Goal: Obtain resource: Download file/media

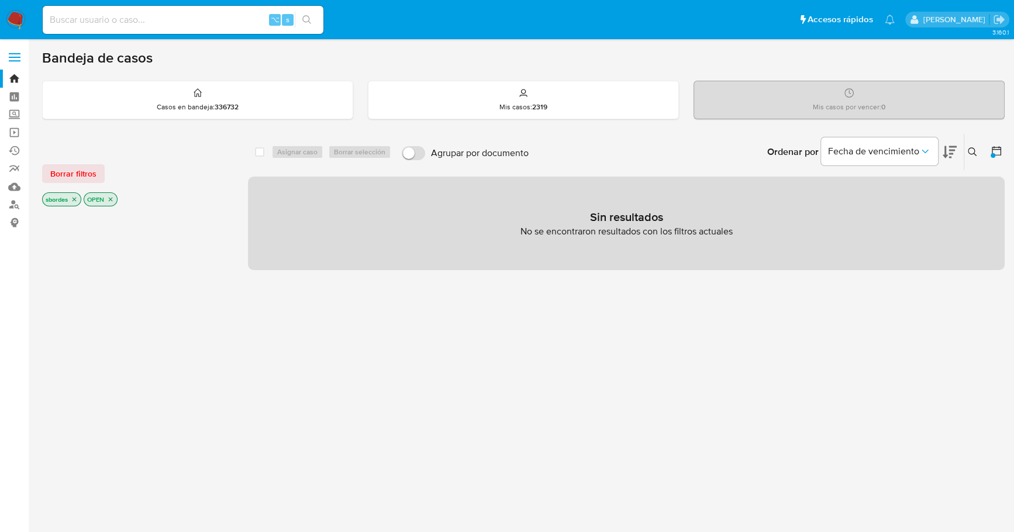
click at [178, 14] on input at bounding box center [183, 19] width 281 height 15
paste input "1169729886"
type input "1169729886"
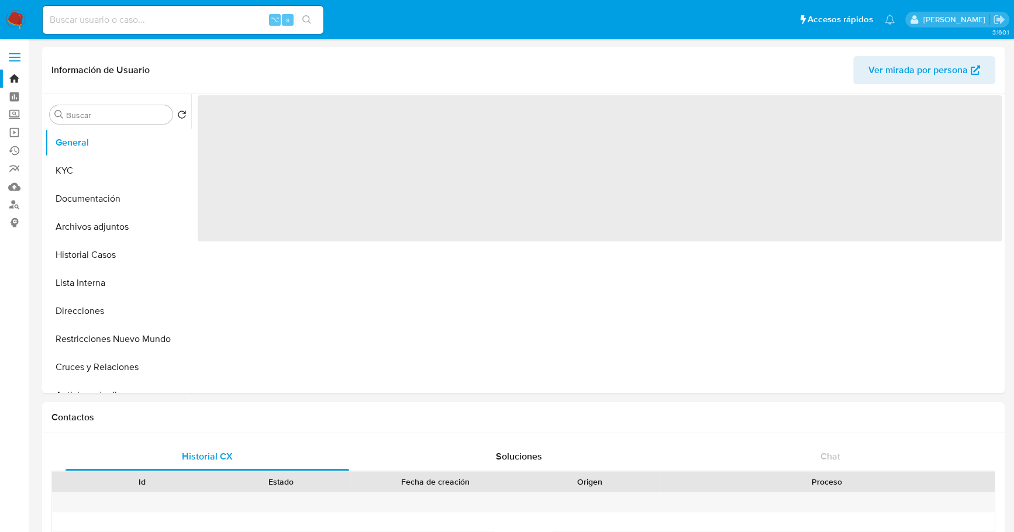
select select "10"
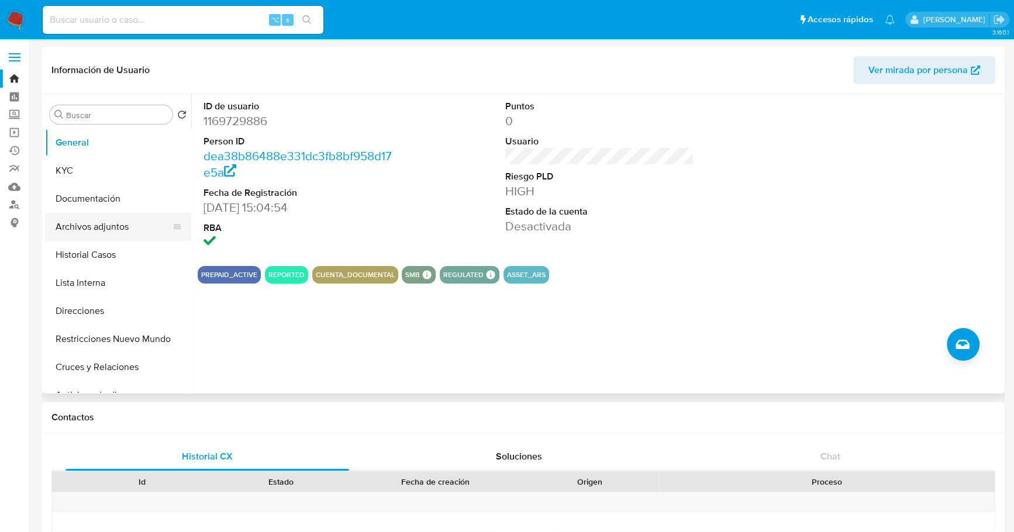
click at [106, 218] on button "Archivos adjuntos" at bounding box center [113, 227] width 137 height 28
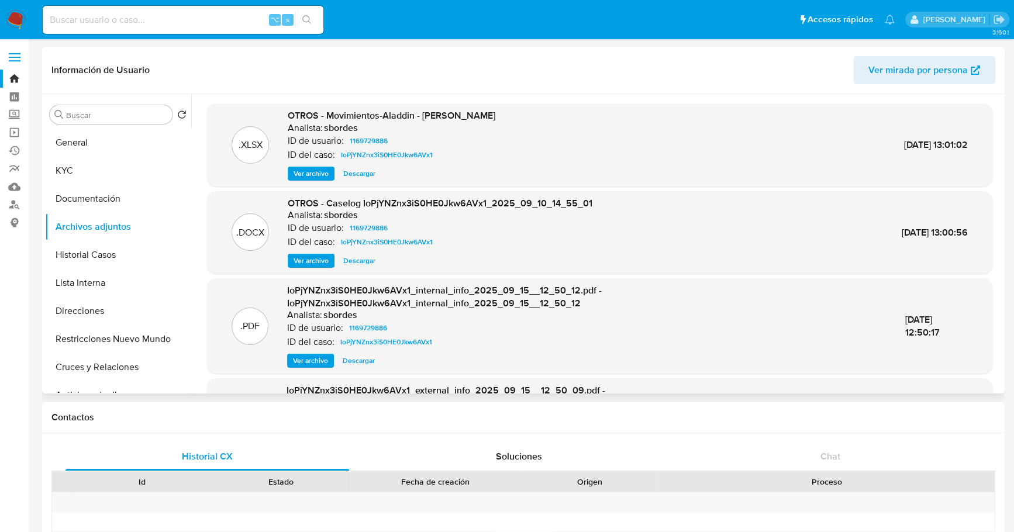
click at [365, 256] on span "Descargar" at bounding box center [359, 261] width 32 height 12
click at [357, 262] on span "Descargar" at bounding box center [359, 261] width 32 height 12
click at [85, 281] on button "Lista Interna" at bounding box center [113, 283] width 137 height 28
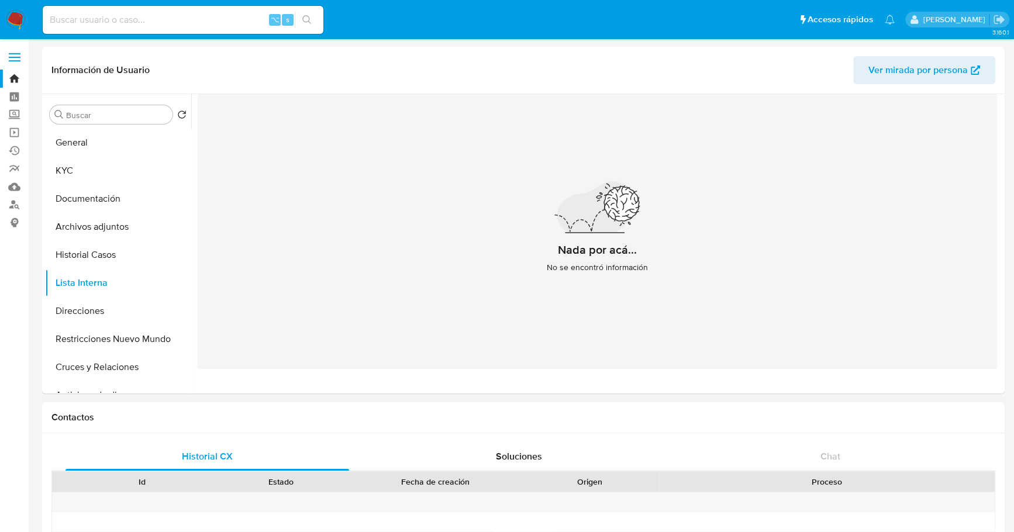
click at [122, 23] on input at bounding box center [183, 19] width 281 height 15
paste input "643493170"
type input "643493170"
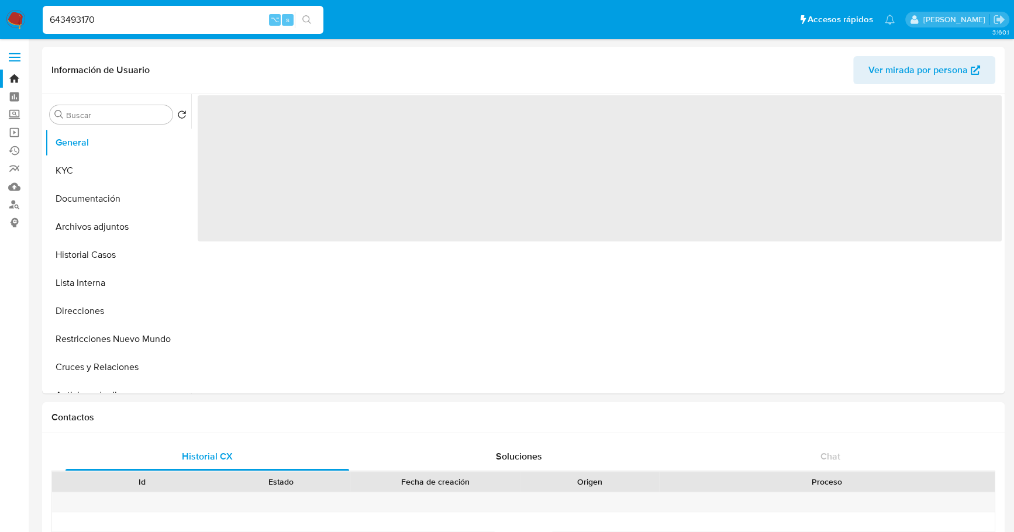
select select "10"
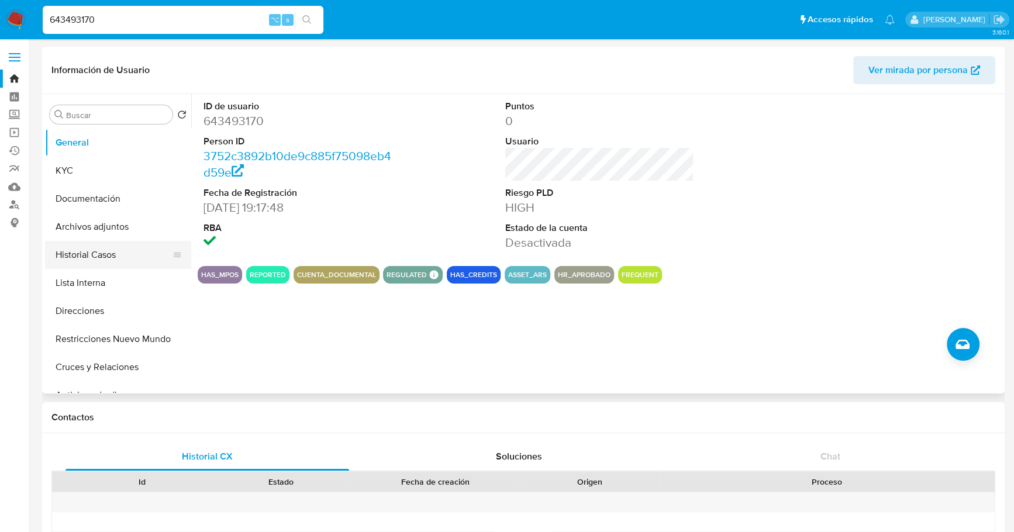
click at [115, 256] on button "Historial Casos" at bounding box center [113, 255] width 137 height 28
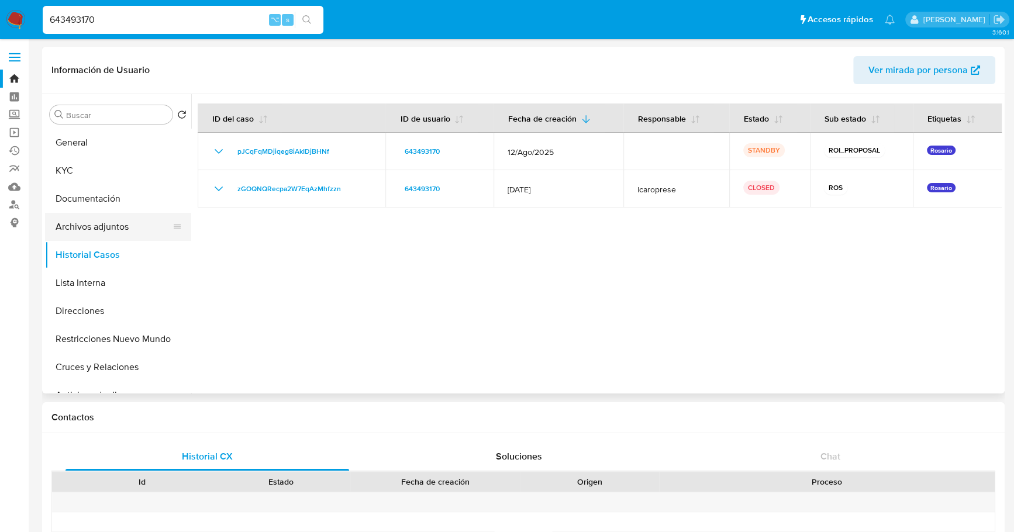
click at [114, 239] on button "Archivos adjuntos" at bounding box center [113, 227] width 137 height 28
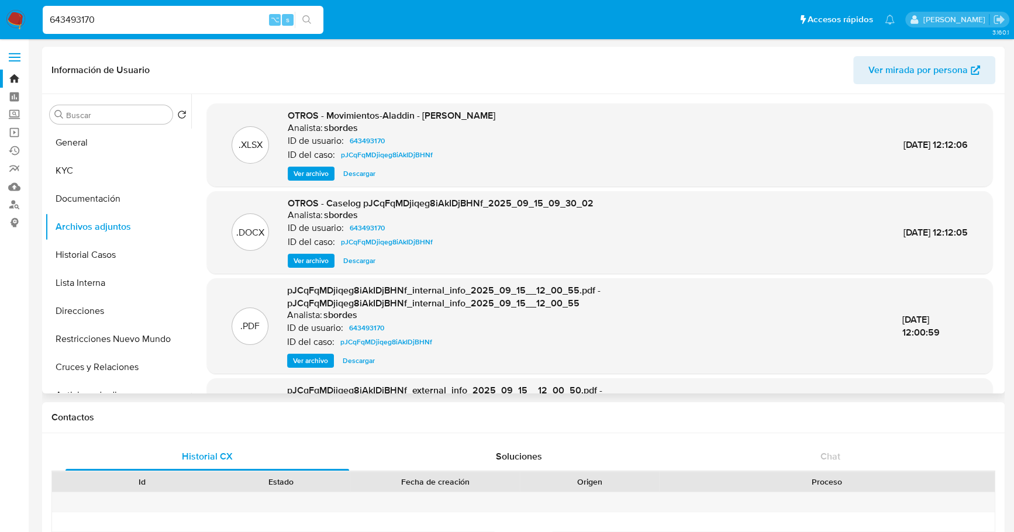
click at [364, 263] on span "Descargar" at bounding box center [359, 261] width 32 height 12
drag, startPoint x: 122, startPoint y: 25, endPoint x: 22, endPoint y: 22, distance: 100.1
click at [22, 22] on nav "Pausado Ver notificaciones 643493170 ⌥ s Accesos rápidos Presiona las siguiente…" at bounding box center [507, 19] width 1014 height 39
paste input "42321862"
type input "423218620"
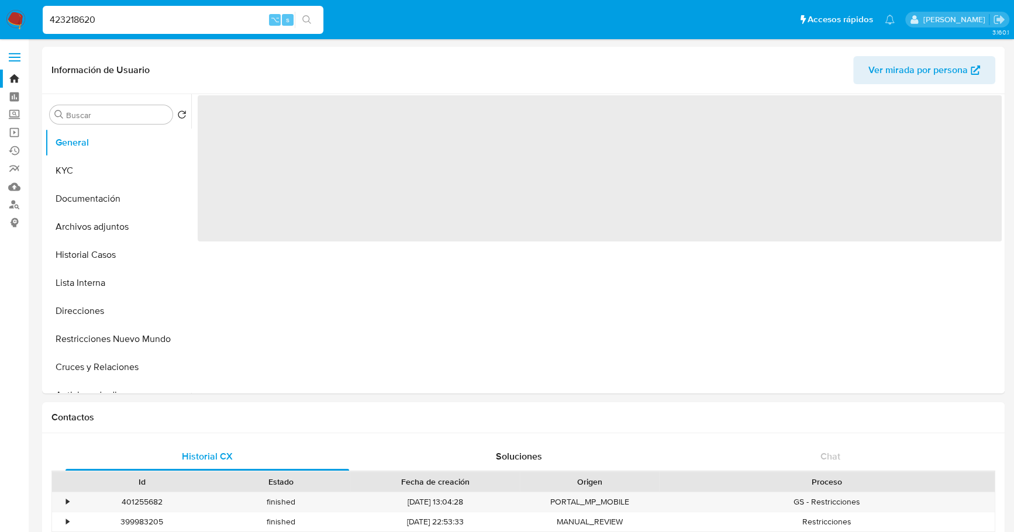
select select "10"
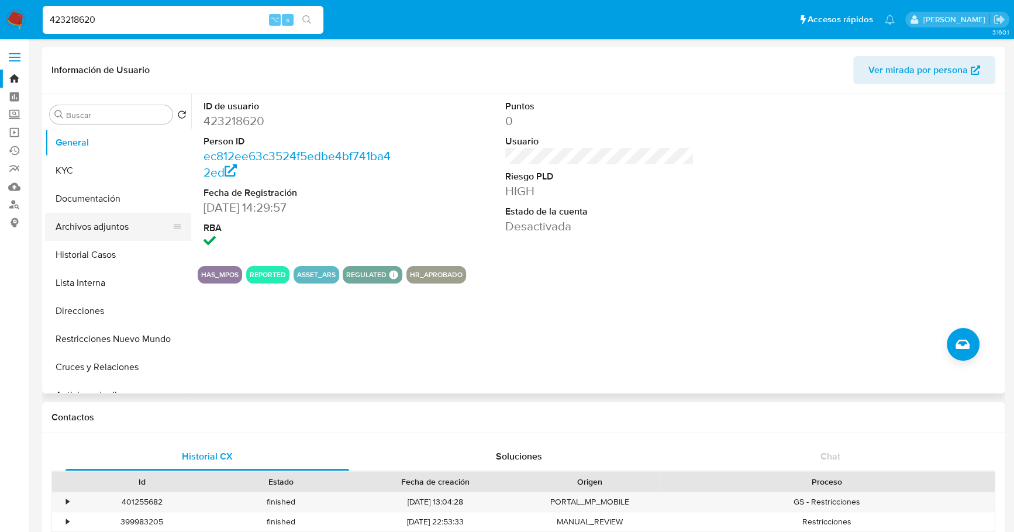
click at [118, 222] on button "Archivos adjuntos" at bounding box center [113, 227] width 137 height 28
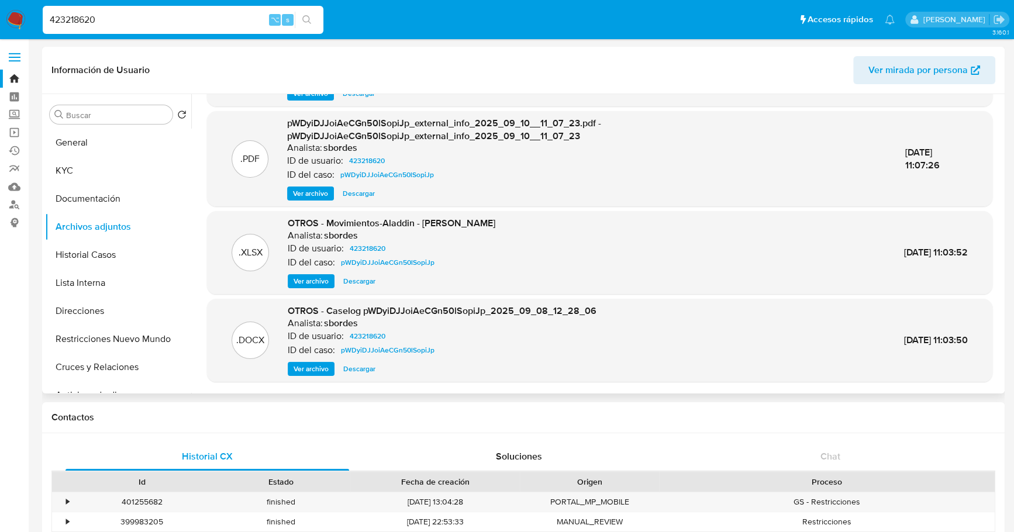
scroll to position [123, 0]
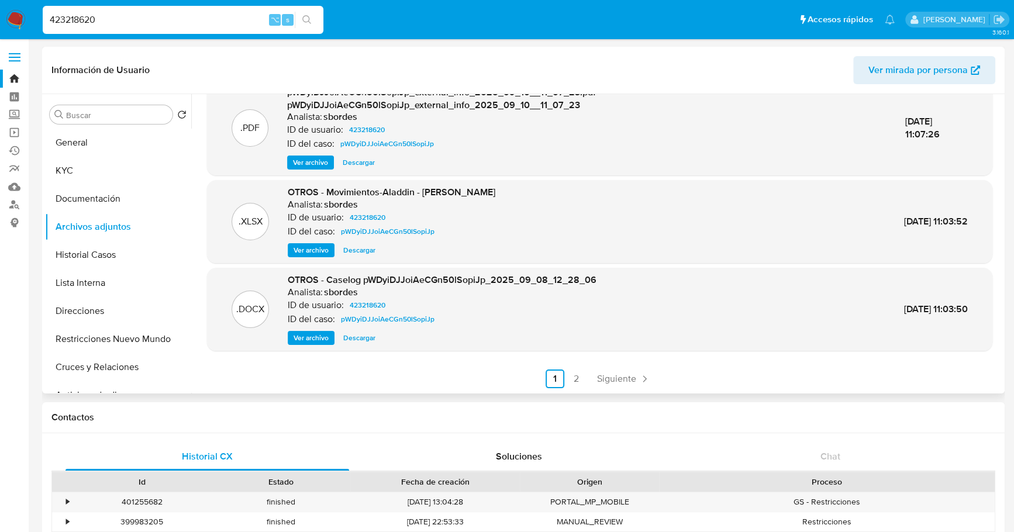
click at [361, 336] on span "Descargar" at bounding box center [359, 338] width 32 height 12
drag, startPoint x: 104, startPoint y: 16, endPoint x: 10, endPoint y: 11, distance: 94.4
click at [10, 11] on nav "Pausado Ver notificaciones 423218620 ⌥ s Accesos rápidos Presiona las siguiente…" at bounding box center [507, 19] width 1014 height 39
paste input "2267487714"
type input "2267487714"
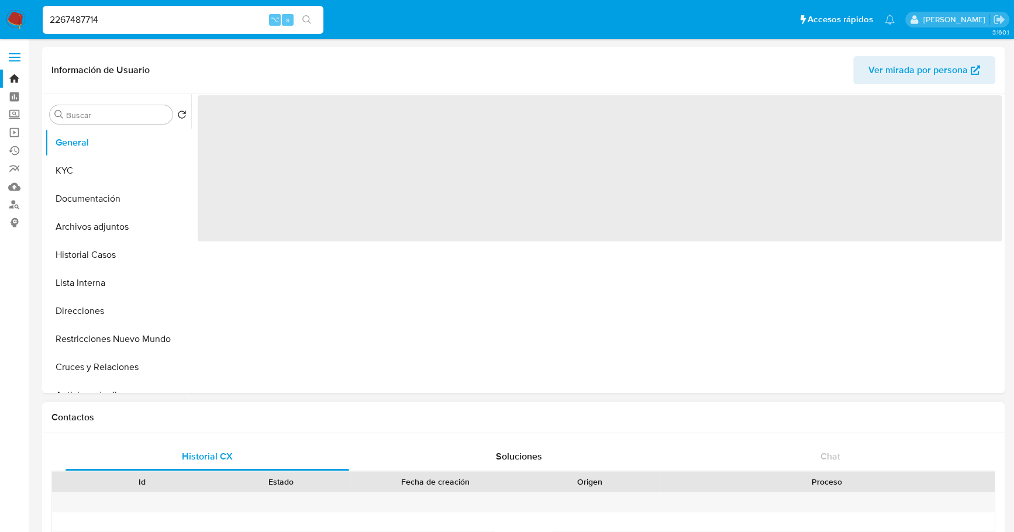
select select "10"
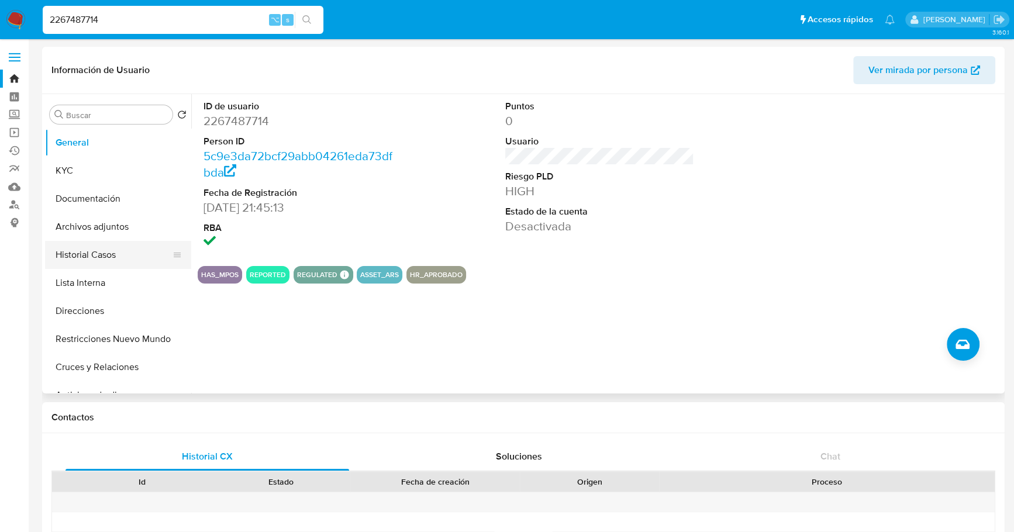
click at [105, 259] on button "Historial Casos" at bounding box center [113, 255] width 137 height 28
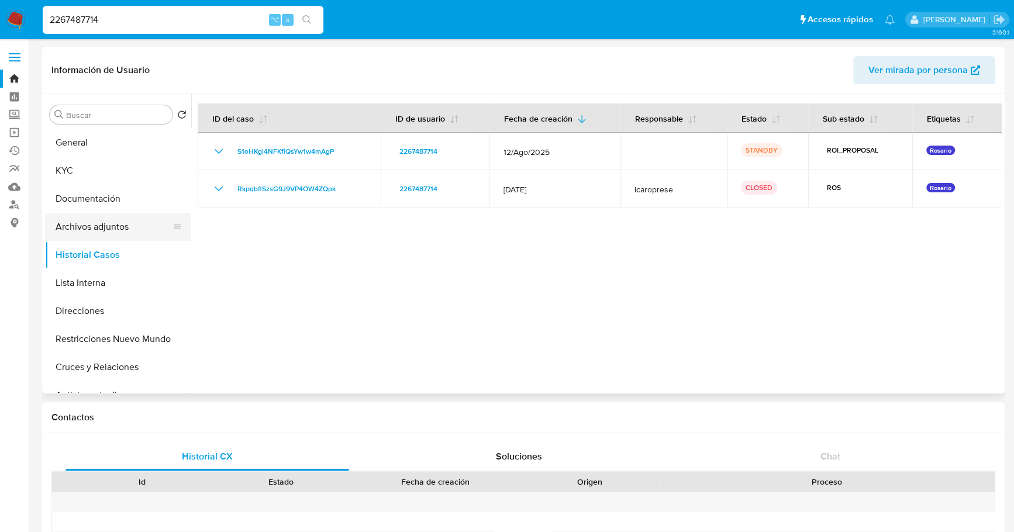
click at [109, 240] on button "Archivos adjuntos" at bounding box center [113, 227] width 137 height 28
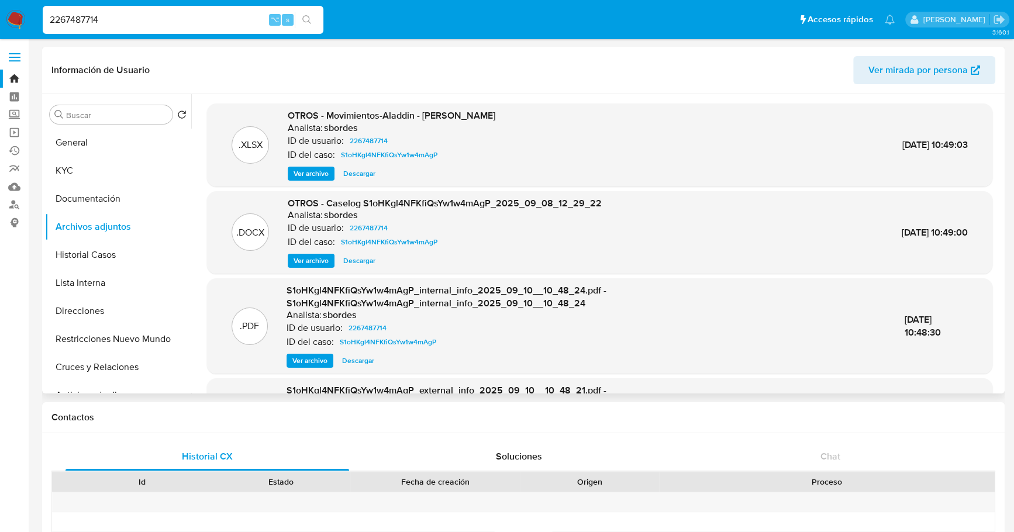
click at [357, 263] on span "Descargar" at bounding box center [359, 261] width 32 height 12
